Goal: Task Accomplishment & Management: Complete application form

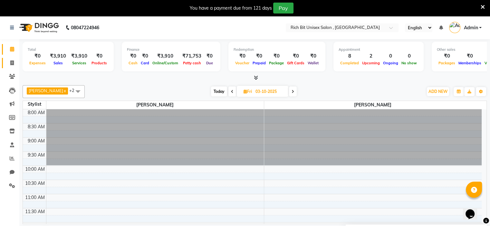
scroll to position [306, 0]
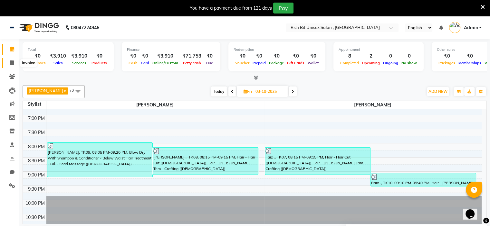
click at [13, 62] on icon at bounding box center [12, 63] width 4 height 5
select select "service"
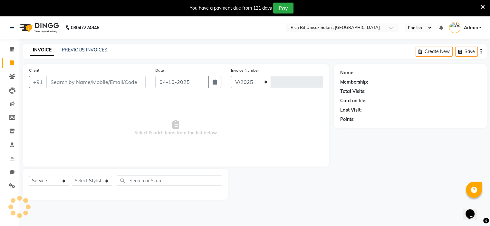
select select "7834"
type input "1086"
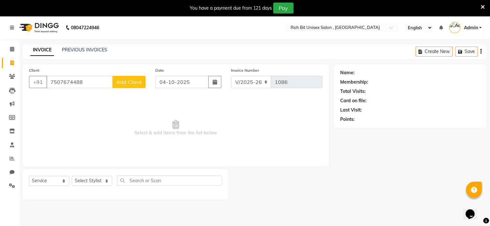
type input "7507674488"
click at [122, 82] on span "Add Client" at bounding box center [128, 82] width 25 height 6
select select "22"
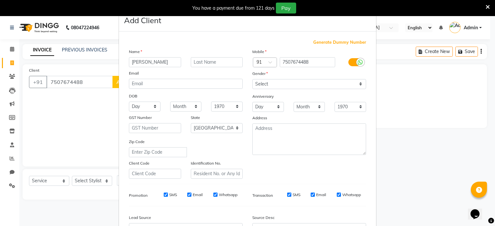
type input "[PERSON_NAME]"
click at [205, 61] on input "text" at bounding box center [217, 62] width 52 height 10
type input "Kulkarni"
drag, startPoint x: 307, startPoint y: 82, endPoint x: 298, endPoint y: 89, distance: 11.1
click at [307, 82] on select "Select [DEMOGRAPHIC_DATA] [DEMOGRAPHIC_DATA] Other Prefer Not To Say" at bounding box center [309, 84] width 114 height 10
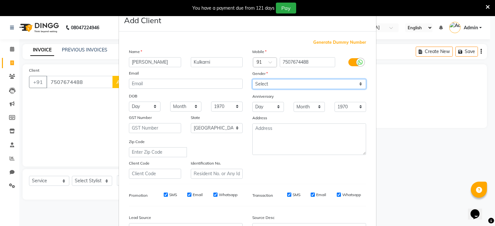
select select "[DEMOGRAPHIC_DATA]"
click at [252, 80] on select "Select [DEMOGRAPHIC_DATA] [DEMOGRAPHIC_DATA] Other Prefer Not To Say" at bounding box center [309, 84] width 114 height 10
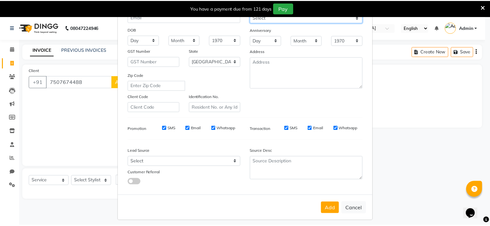
scroll to position [74, 0]
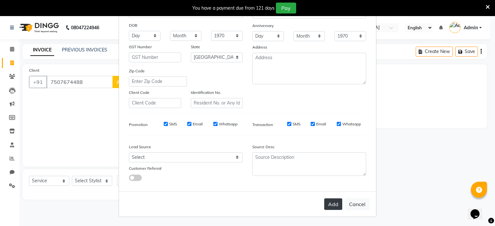
click at [325, 206] on button "Add" at bounding box center [333, 205] width 18 height 12
select select
select select "null"
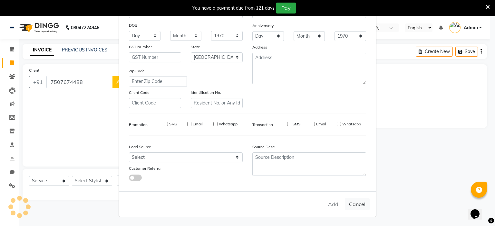
select select
checkbox input "false"
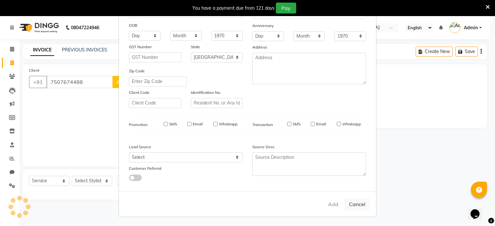
checkbox input "false"
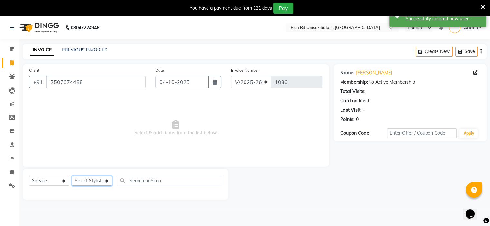
click at [109, 182] on select "Select Stylist [PERSON_NAME] [PERSON_NAME]" at bounding box center [92, 181] width 40 height 10
select select "70870"
click at [72, 177] on select "Select Stylist [PERSON_NAME] [PERSON_NAME]" at bounding box center [92, 181] width 40 height 10
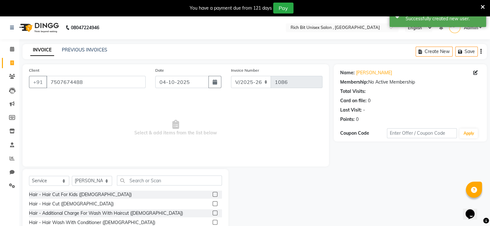
click at [213, 195] on label at bounding box center [215, 194] width 5 height 5
click at [213, 195] on input "checkbox" at bounding box center [215, 195] width 4 height 4
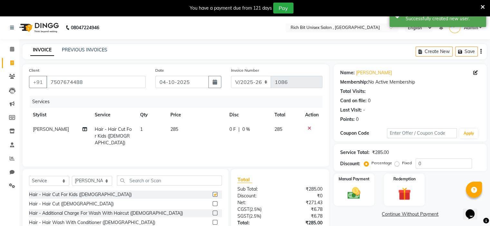
checkbox input "false"
click at [240, 135] on td "0 F | 0 %" at bounding box center [247, 136] width 45 height 28
select select "70870"
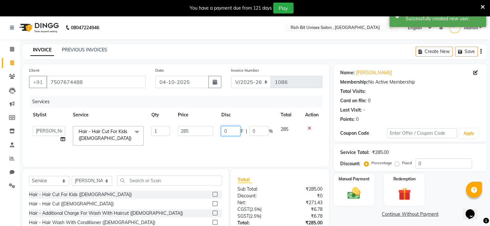
click at [236, 133] on input "0" at bounding box center [230, 131] width 19 height 10
type input "085"
click at [226, 143] on td "085 F | 0 %" at bounding box center [246, 135] width 59 height 27
select select "70870"
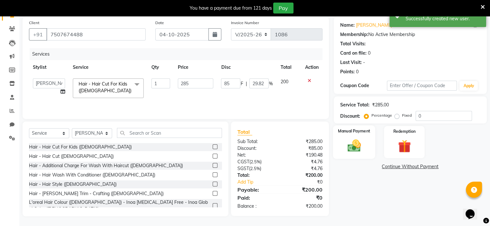
click at [365, 144] on div "Manual Payment" at bounding box center [354, 142] width 42 height 33
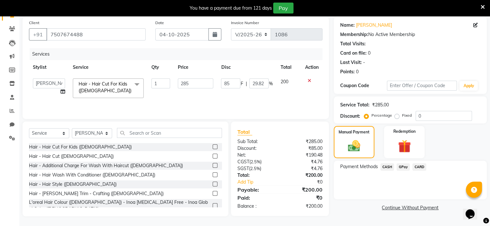
click at [401, 168] on span "GPay" at bounding box center [403, 167] width 13 height 7
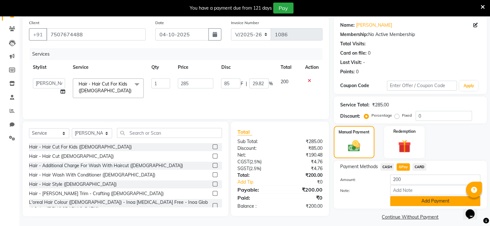
click at [397, 203] on button "Add Payment" at bounding box center [435, 201] width 90 height 10
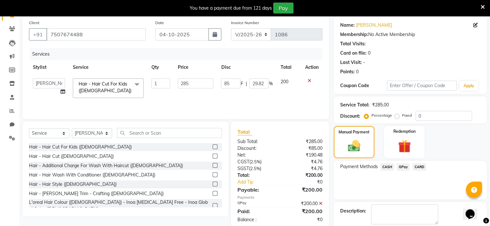
scroll to position [80, 0]
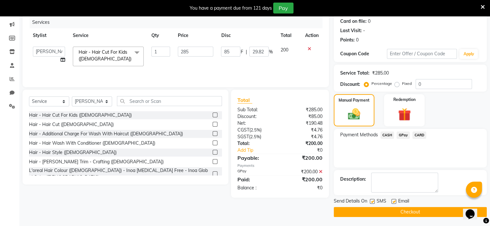
click at [374, 208] on button "Checkout" at bounding box center [410, 212] width 153 height 10
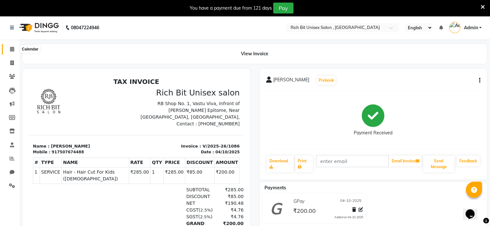
click at [10, 49] on icon at bounding box center [12, 49] width 4 height 5
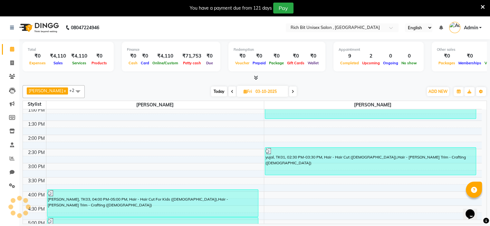
scroll to position [159, 0]
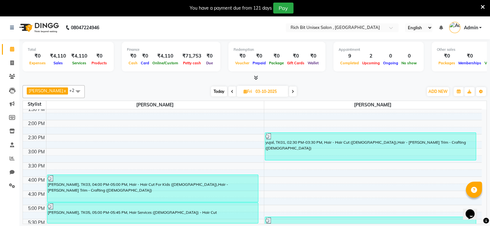
click at [216, 90] on span "Today" at bounding box center [219, 92] width 16 height 10
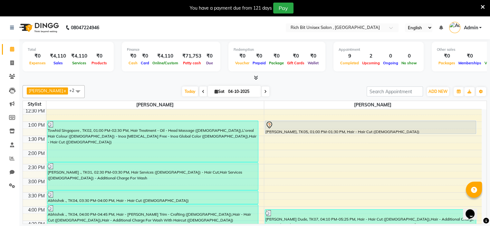
scroll to position [120, 0]
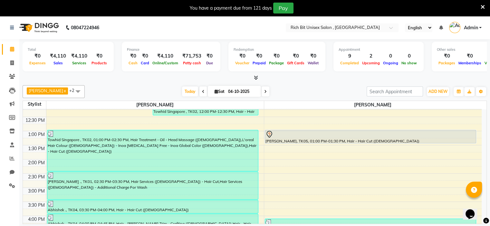
click at [264, 90] on icon at bounding box center [265, 92] width 3 height 4
type input "05-10-2025"
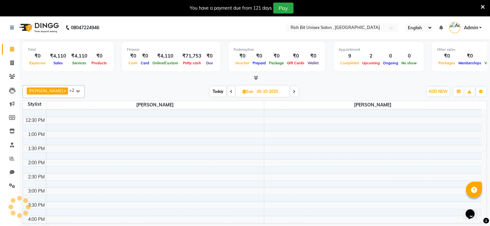
scroll to position [281, 0]
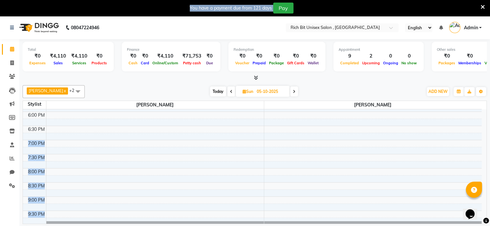
drag, startPoint x: 481, startPoint y: 187, endPoint x: 475, endPoint y: 129, distance: 58.6
click at [475, 129] on body "08047224946 Select Location × Rich Bit Unisex Salon , Wakad English ENGLISH Esp…" at bounding box center [245, 129] width 490 height 226
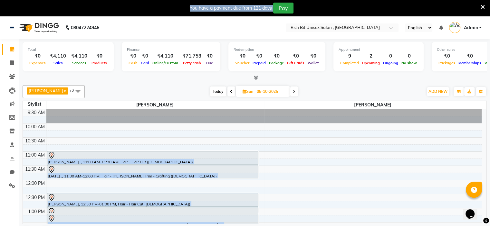
scroll to position [45, 0]
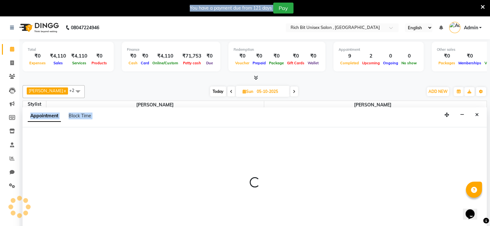
select select "70870"
select select "tentative"
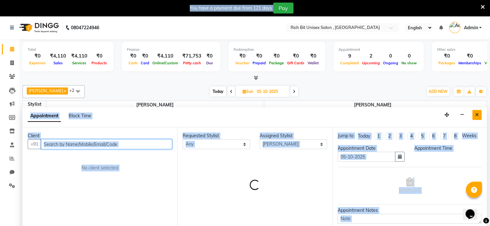
select select "675"
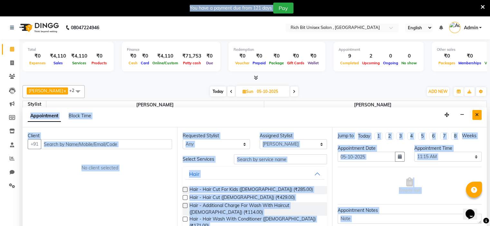
scroll to position [16, 0]
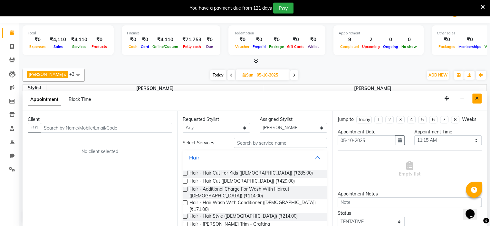
click at [479, 97] on button "Close" at bounding box center [476, 99] width 9 height 10
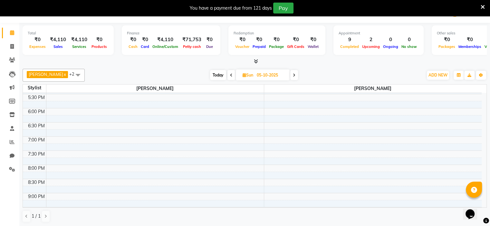
scroll to position [270, 0]
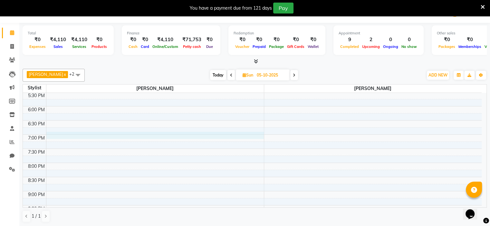
click at [58, 134] on div "8:00 AM 8:30 AM 9:00 AM 9:30 AM 10:00 AM 10:30 AM 11:00 AM 11:30 AM 12:00 PM 12…" at bounding box center [252, 35] width 459 height 425
select select "70823"
select select "1140"
select select "tentative"
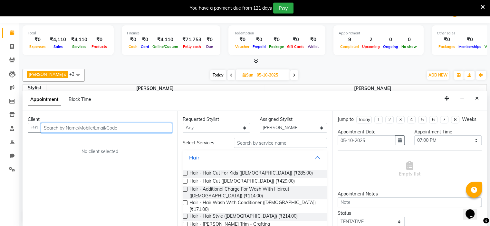
click at [62, 124] on input "text" at bounding box center [106, 128] width 131 height 10
click at [64, 128] on input "text" at bounding box center [106, 128] width 131 height 10
type input "d"
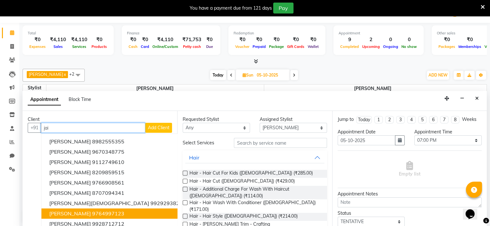
click at [72, 213] on span "[PERSON_NAME]" at bounding box center [70, 214] width 42 height 6
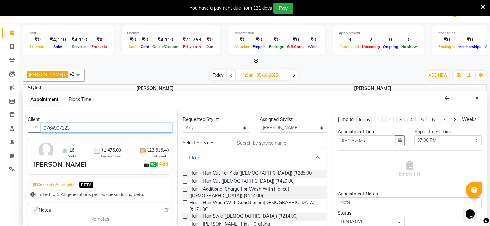
type input "9764997123"
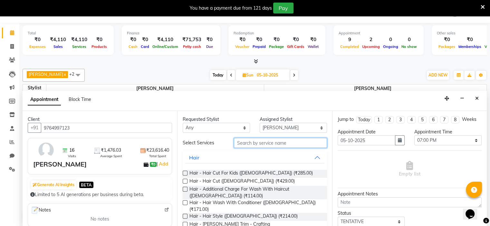
click at [250, 142] on input "text" at bounding box center [280, 143] width 93 height 10
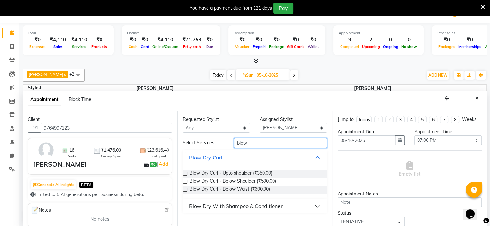
type input "blow"
drag, startPoint x: 245, startPoint y: 206, endPoint x: 247, endPoint y: 198, distance: 8.8
click at [245, 206] on div "Blow Dry With Shampoo & Conditioner" at bounding box center [235, 207] width 93 height 8
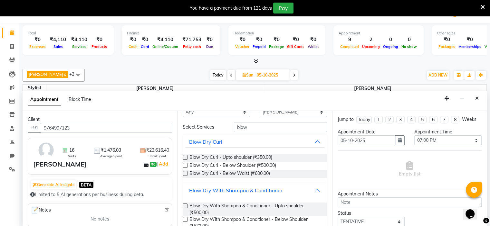
scroll to position [31, 0]
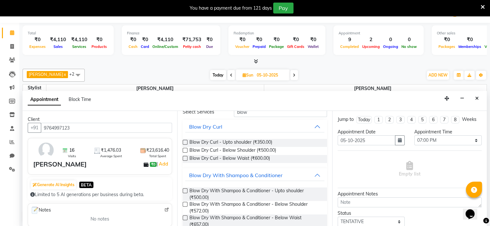
click at [184, 205] on label at bounding box center [185, 204] width 5 height 5
click at [184, 205] on input "checkbox" at bounding box center [185, 205] width 4 height 4
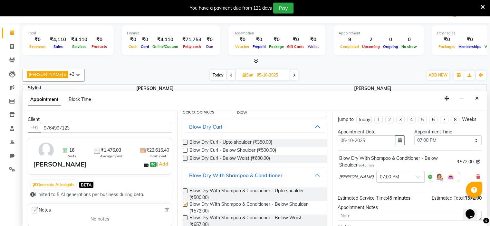
checkbox input "false"
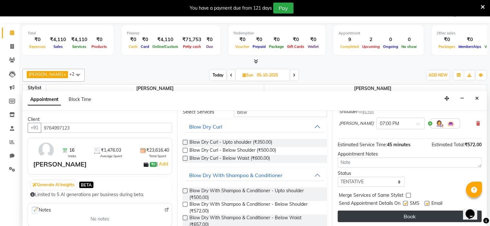
click at [408, 212] on button "Book" at bounding box center [410, 217] width 144 height 12
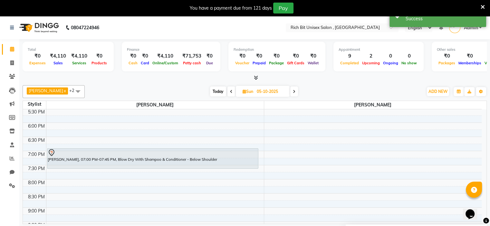
scroll to position [0, 0]
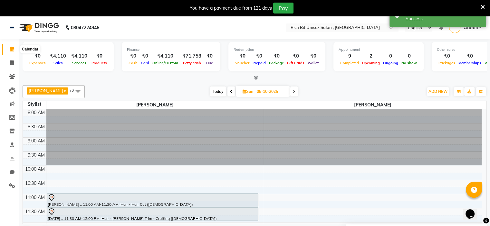
click at [10, 50] on icon at bounding box center [12, 49] width 4 height 5
click at [214, 91] on span "Today" at bounding box center [218, 92] width 16 height 10
type input "04-10-2025"
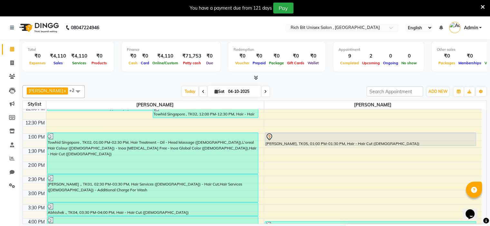
scroll to position [111, 0]
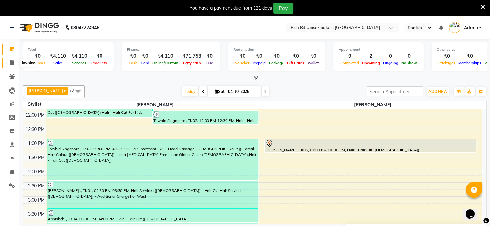
click at [14, 65] on icon at bounding box center [12, 63] width 4 height 5
select select "service"
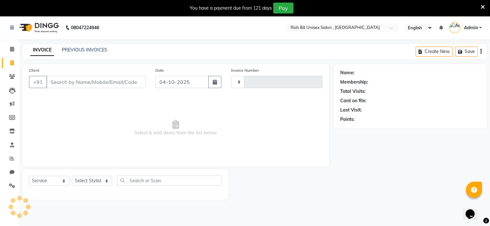
type input "1087"
select select "7834"
click at [62, 87] on input "Client" at bounding box center [95, 82] width 99 height 12
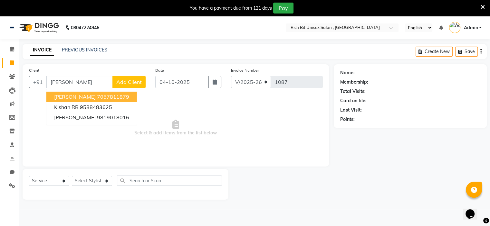
click at [54, 94] on span "[PERSON_NAME]" at bounding box center [75, 97] width 42 height 6
type input "7057811879"
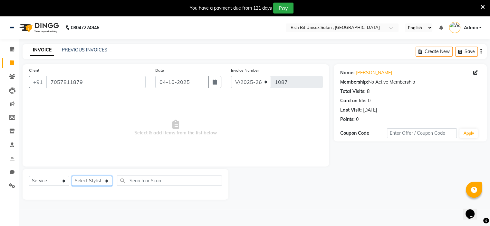
click at [89, 181] on select "Select Stylist [PERSON_NAME] [PERSON_NAME]" at bounding box center [92, 181] width 40 height 10
select select "70823"
click at [72, 177] on select "Select Stylist [PERSON_NAME] [PERSON_NAME]" at bounding box center [92, 181] width 40 height 10
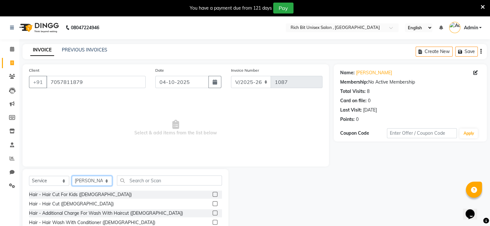
scroll to position [48, 0]
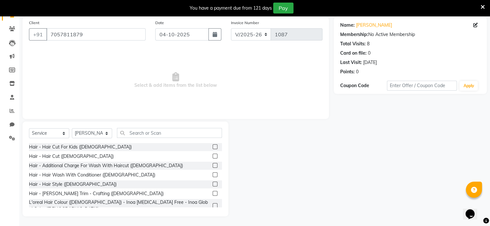
click at [213, 156] on label at bounding box center [215, 156] width 5 height 5
click at [213, 156] on input "checkbox" at bounding box center [215, 157] width 4 height 4
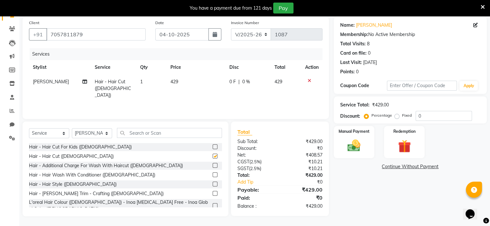
checkbox input "false"
click at [213, 193] on label at bounding box center [215, 193] width 5 height 5
click at [213, 193] on input "checkbox" at bounding box center [215, 194] width 4 height 4
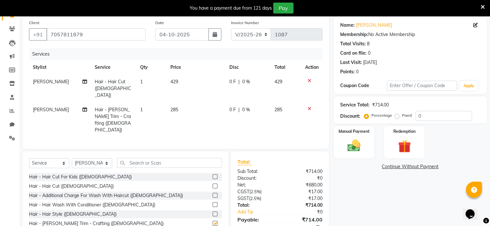
checkbox input "false"
click at [432, 118] on input "0" at bounding box center [444, 116] width 56 height 10
type input "030"
click at [234, 108] on td "85.5 F | 30 %" at bounding box center [248, 120] width 46 height 35
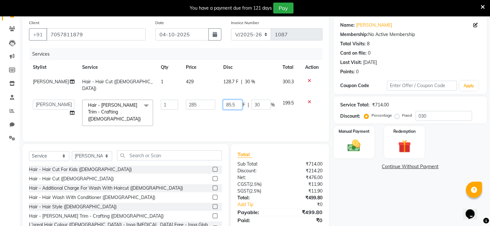
click at [235, 107] on input "85.5" at bounding box center [232, 105] width 19 height 10
type input "85"
click at [233, 112] on td "85 F | 30 %" at bounding box center [248, 113] width 59 height 34
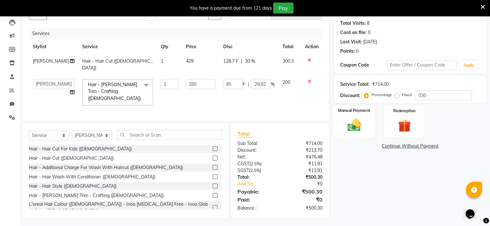
click at [345, 127] on img at bounding box center [354, 125] width 22 height 15
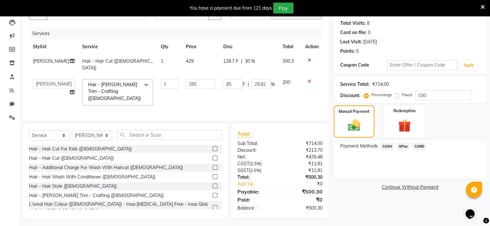
click at [400, 148] on span "GPay" at bounding box center [403, 146] width 13 height 7
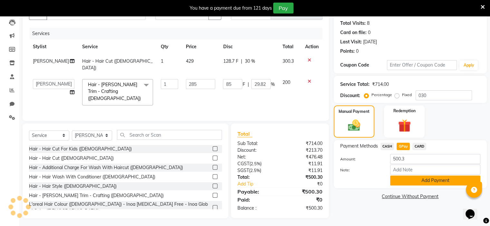
click at [402, 179] on button "Add Payment" at bounding box center [435, 181] width 90 height 10
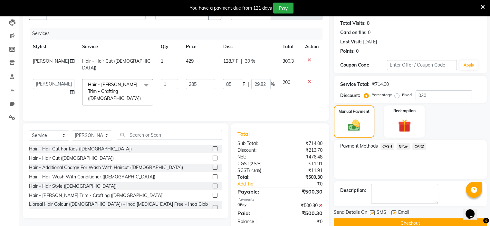
scroll to position [81, 0]
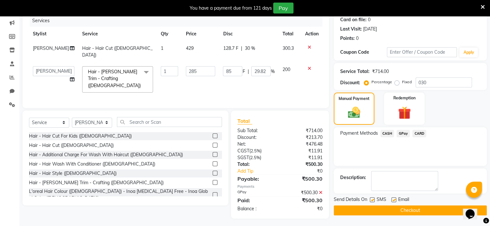
drag, startPoint x: 372, startPoint y: 200, endPoint x: 369, endPoint y: 209, distance: 9.8
click at [372, 200] on label at bounding box center [372, 200] width 5 height 5
click at [372, 200] on input "checkbox" at bounding box center [372, 200] width 4 height 4
checkbox input "false"
click at [369, 212] on button "Checkout" at bounding box center [410, 211] width 153 height 10
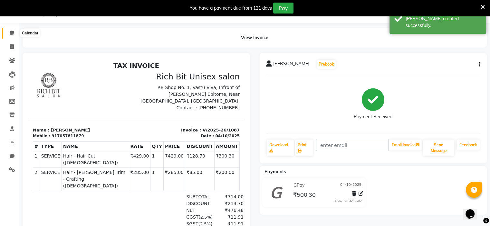
click at [11, 34] on icon at bounding box center [12, 33] width 4 height 5
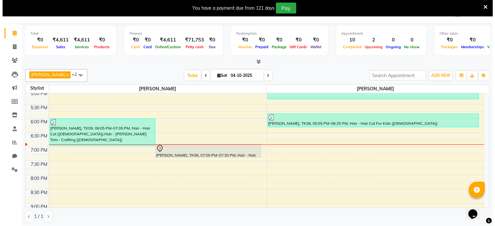
scroll to position [264, 0]
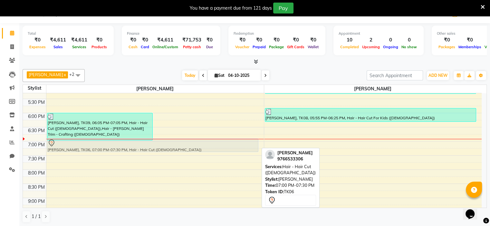
click at [184, 148] on div "[PERSON_NAME], TK03, 11:30 AM-12:15 PM, Hair - Hair Cut ([DEMOGRAPHIC_DATA]),Ha…" at bounding box center [154, 42] width 217 height 425
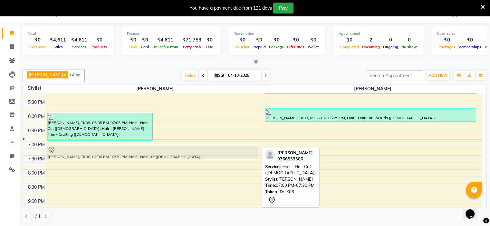
drag, startPoint x: 184, startPoint y: 148, endPoint x: 184, endPoint y: 155, distance: 7.1
click at [184, 155] on div "[PERSON_NAME], TK03, 11:30 AM-12:15 PM, Hair - Hair Cut ([DEMOGRAPHIC_DATA]),Ha…" at bounding box center [154, 42] width 217 height 425
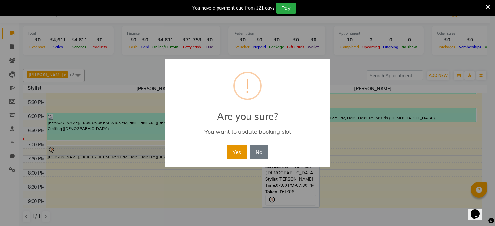
click at [236, 150] on button "Yes" at bounding box center [237, 152] width 20 height 14
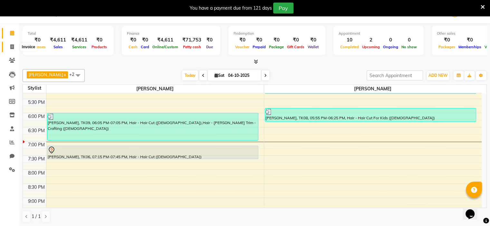
click at [11, 47] on icon at bounding box center [12, 46] width 4 height 5
select select "service"
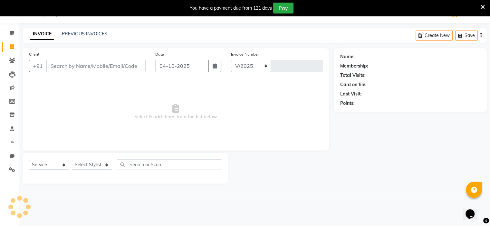
select select "7834"
type input "1088"
click at [60, 63] on input "Client" at bounding box center [95, 66] width 99 height 12
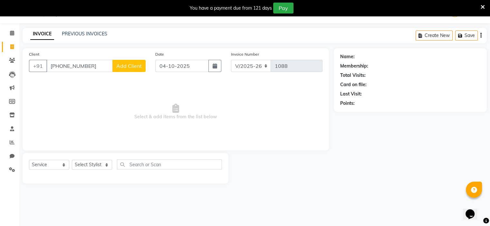
type input "[PHONE_NUMBER]"
click at [131, 71] on button "Add Client" at bounding box center [128, 66] width 33 height 12
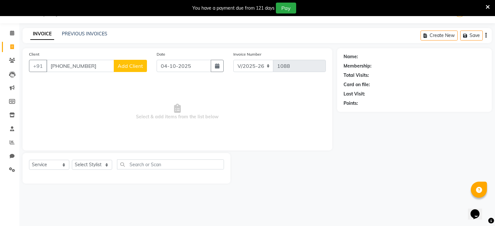
select select "22"
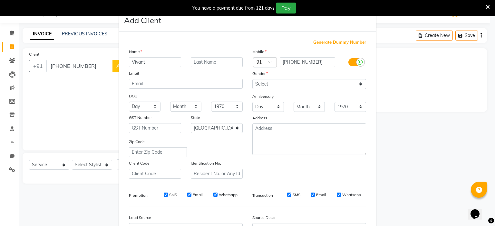
type input "Vivant"
click at [215, 65] on input "text" at bounding box center [217, 62] width 52 height 10
type input "."
drag, startPoint x: 310, startPoint y: 84, endPoint x: 307, endPoint y: 88, distance: 4.9
click at [310, 84] on select "Select [DEMOGRAPHIC_DATA] [DEMOGRAPHIC_DATA] Other Prefer Not To Say" at bounding box center [309, 84] width 114 height 10
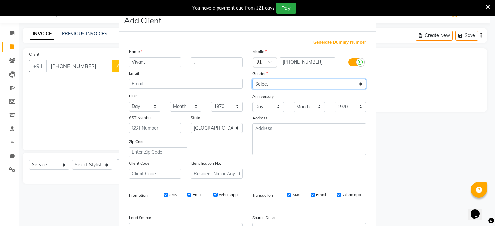
select select "[DEMOGRAPHIC_DATA]"
click at [252, 80] on select "Select [DEMOGRAPHIC_DATA] [DEMOGRAPHIC_DATA] Other Prefer Not To Say" at bounding box center [309, 84] width 114 height 10
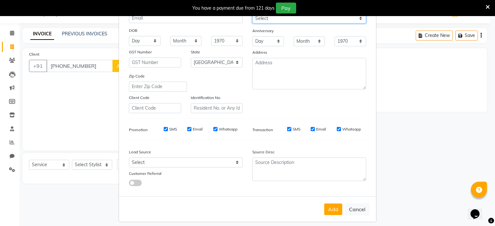
scroll to position [74, 0]
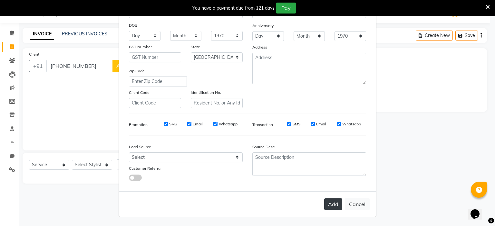
click at [336, 203] on button "Add" at bounding box center [333, 205] width 18 height 12
click at [331, 202] on button "Add" at bounding box center [333, 205] width 18 height 12
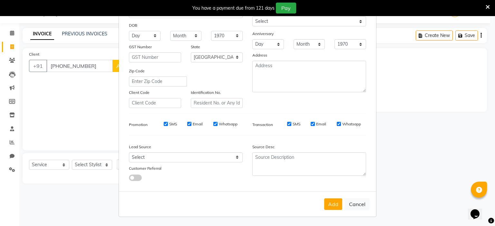
scroll to position [0, 0]
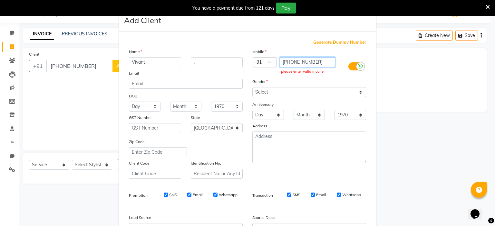
click at [285, 63] on input "[PHONE_NUMBER]" at bounding box center [308, 62] width 56 height 10
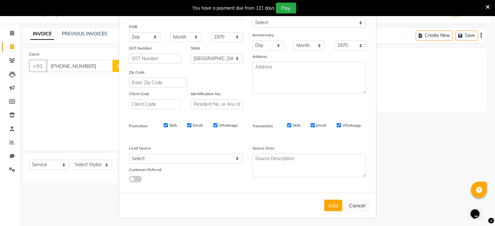
scroll to position [74, 0]
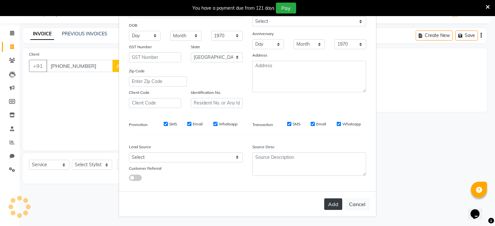
click at [332, 205] on button "Add" at bounding box center [333, 205] width 18 height 12
click at [331, 206] on button "Add" at bounding box center [333, 205] width 18 height 12
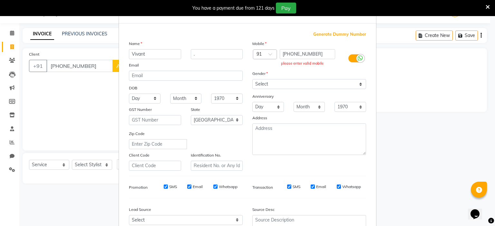
scroll to position [0, 0]
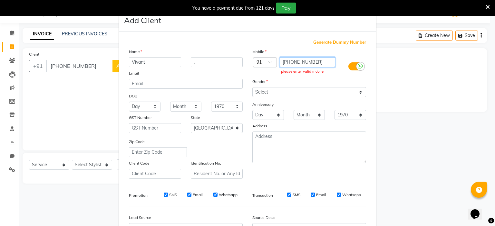
click at [315, 64] on input "[PHONE_NUMBER]" at bounding box center [308, 62] width 56 height 10
type input "[PHONE_NUMBER]"
click at [318, 77] on div "Mobile Country Code × 91 [PHONE_NUMBER] please enter valid mobile Gender Select…" at bounding box center [308, 113] width 123 height 131
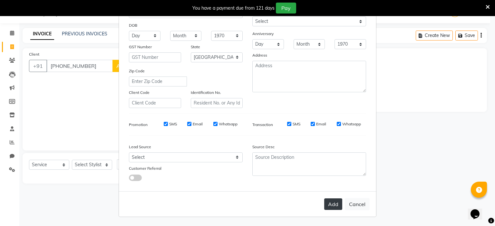
click at [330, 205] on button "Add" at bounding box center [333, 205] width 18 height 12
